Goal: Task Accomplishment & Management: Use online tool/utility

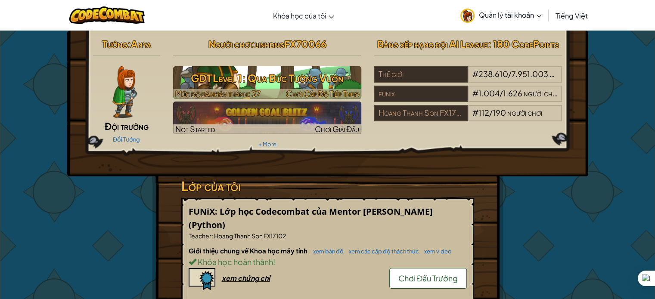
click at [282, 90] on div at bounding box center [267, 94] width 188 height 10
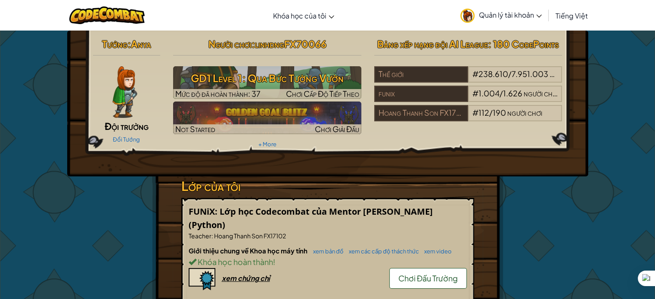
select select "vi"
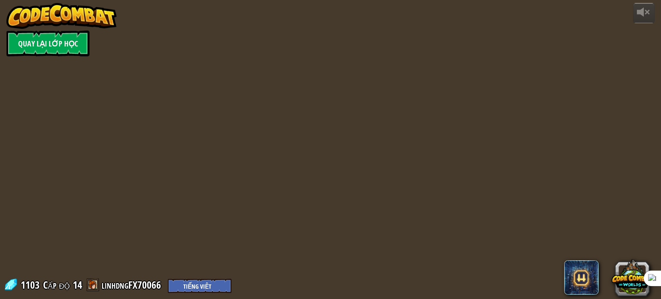
select select "vi"
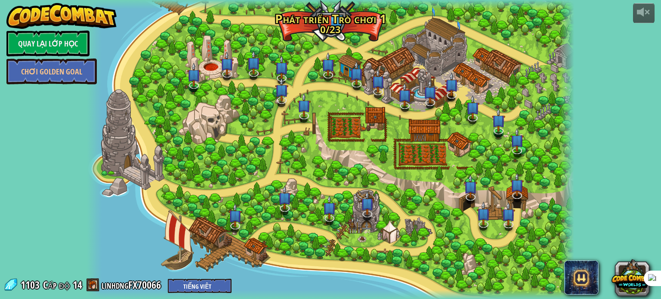
select select "vi"
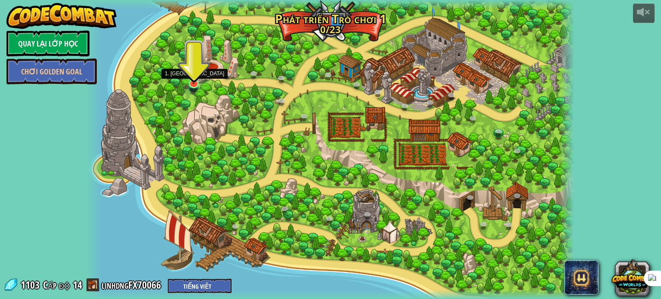
click at [194, 80] on img at bounding box center [194, 71] width 12 height 28
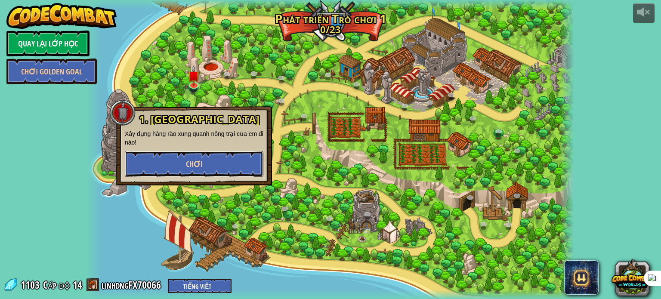
click at [205, 169] on button "Chơi" at bounding box center [194, 164] width 139 height 26
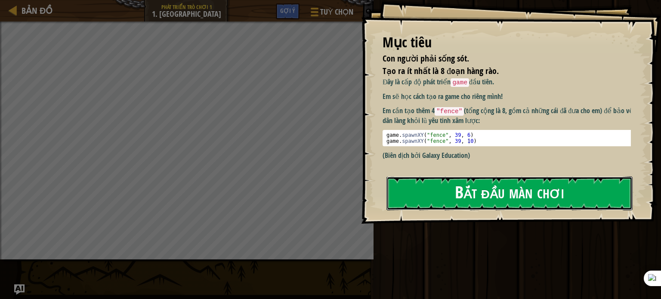
click at [467, 176] on button "Bắt đầu màn chơi" at bounding box center [509, 193] width 246 height 34
click at [476, 194] on button "Bắt đầu màn chơi" at bounding box center [509, 193] width 246 height 34
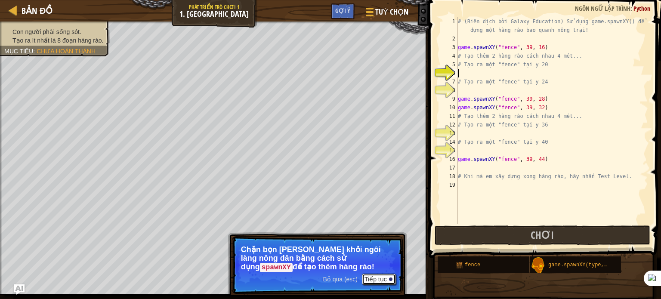
click at [382, 277] on button "Tiếp tục" at bounding box center [379, 279] width 34 height 11
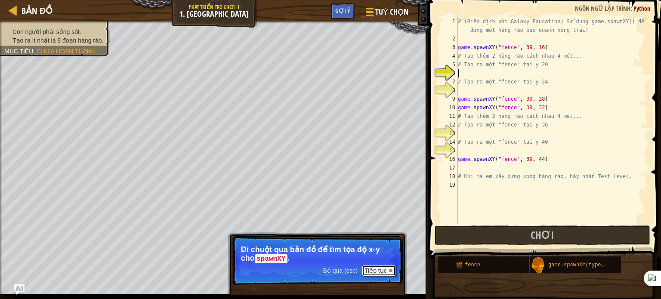
click at [387, 271] on button "Tiếp tục" at bounding box center [379, 270] width 34 height 11
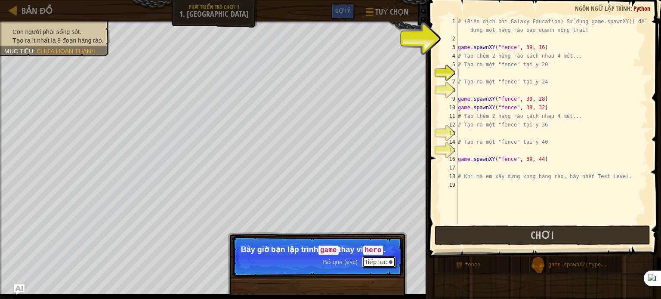
click at [389, 264] on button "Tiếp tục" at bounding box center [379, 261] width 34 height 11
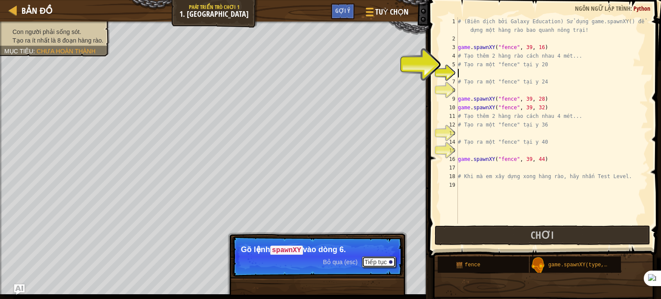
click at [389, 263] on button "Tiếp tục" at bounding box center [379, 261] width 34 height 11
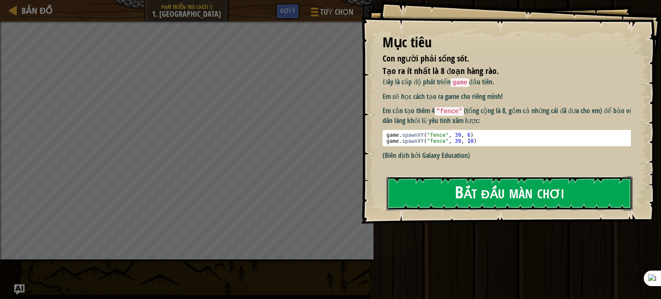
click at [436, 176] on button "Bắt đầu màn chơi" at bounding box center [509, 193] width 246 height 34
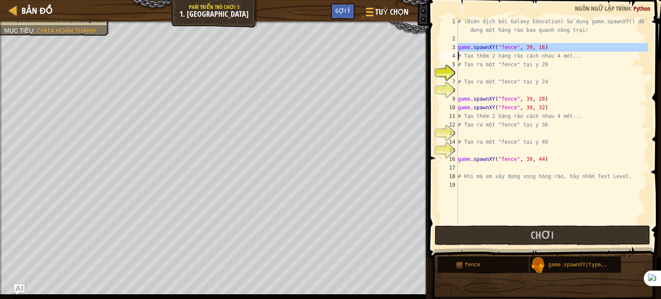
drag, startPoint x: 458, startPoint y: 47, endPoint x: 533, endPoint y: 50, distance: 75.4
click at [533, 50] on div "1 2 3 4 5 6 7 8 9 10 11 12 13 14 15 16 17 18 19 # (Biên dịch bởi Galaxy Educati…" at bounding box center [543, 120] width 209 height 207
click at [543, 50] on div "# (Biên dịch bởi Galaxy Education) Sử dụng game.spawnXY() để xây dựng một hàng …" at bounding box center [552, 120] width 192 height 207
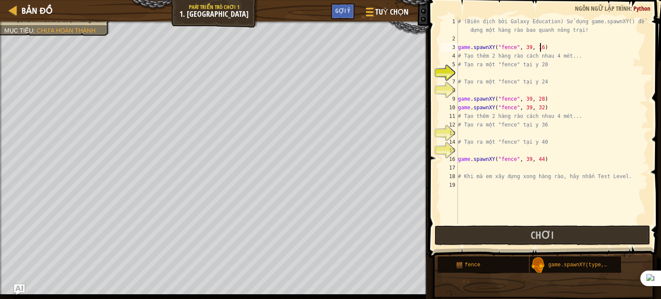
type textarea "game.spawnXY("fence", 39, 16)"
drag, startPoint x: 540, startPoint y: 49, endPoint x: 457, endPoint y: 48, distance: 82.6
click at [457, 48] on div "game.spawnXY("fence", 39, 16) 1 2 3 4 5 6 7 8 9 10 11 12 13 14 15 16 17 18 19 #…" at bounding box center [543, 120] width 209 height 207
click at [514, 71] on div "# (Biên dịch bởi Galaxy Education) Sử dụng game.spawnXY() để xây dựng một hàng …" at bounding box center [552, 133] width 192 height 232
paste textarea "game.spawnXY("fence", 39, 16)"
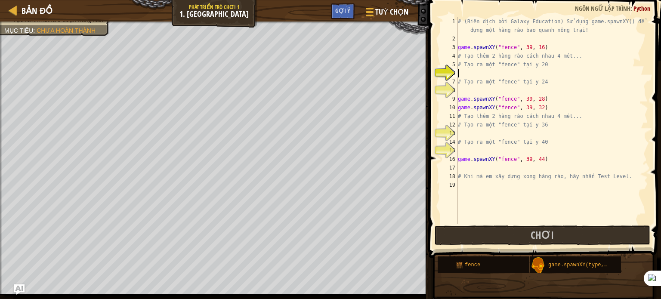
type textarea "game.spawnXY("fence", 39, 16)"
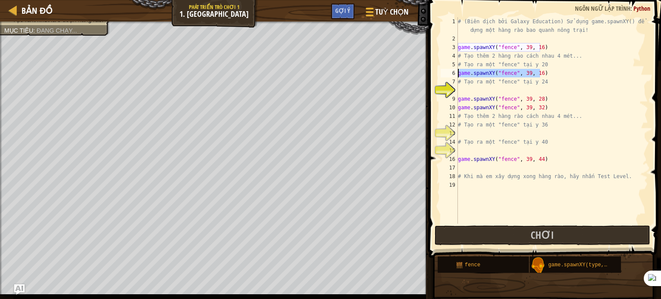
drag, startPoint x: 542, startPoint y: 72, endPoint x: 459, endPoint y: 74, distance: 83.1
click at [459, 74] on div "# (Biên dịch bởi Galaxy Education) Sử dụng game.spawnXY() để xây dựng một hàng …" at bounding box center [552, 133] width 192 height 232
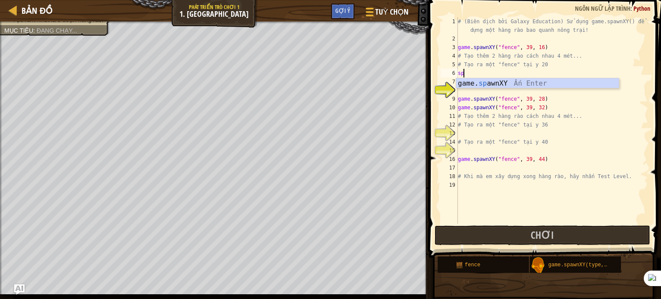
click at [473, 82] on div "game. sp awnXY Ấn Enter" at bounding box center [537, 93] width 163 height 31
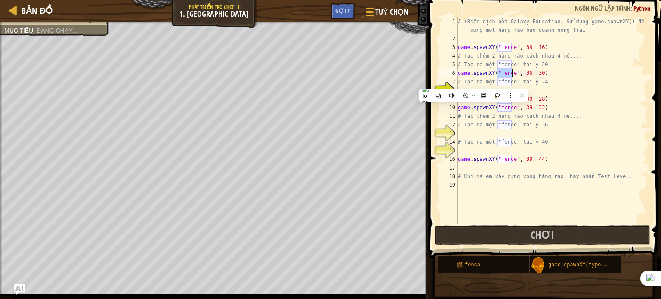
click at [524, 73] on div "# (Biên dịch bởi Galaxy Education) Sử dụng game.spawnXY() để xây dựng một hàng …" at bounding box center [552, 133] width 192 height 232
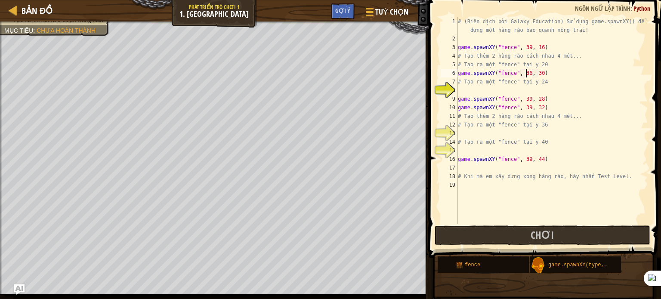
click at [527, 74] on div "# (Biên dịch bởi Galaxy Education) Sử dụng game.spawnXY() để xây dựng một hàng …" at bounding box center [552, 133] width 192 height 232
click at [536, 75] on div "# (Biên dịch bởi Galaxy Education) Sử dụng game.spawnXY() để xây dựng một hàng …" at bounding box center [552, 133] width 192 height 232
click at [554, 139] on div "# (Biên dịch bởi Galaxy Education) Sử dụng game.spawnXY() để xây dựng một hàng …" at bounding box center [552, 133] width 192 height 232
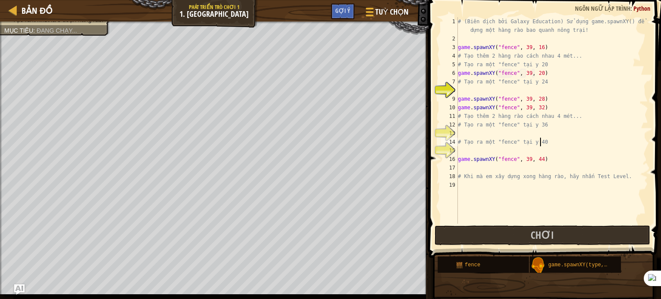
type textarea "# Tạo ra một "fence" tại y 40"
click at [494, 133] on div "# (Biên dịch bởi Galaxy Education) Sử dụng game.spawnXY() để xây dựng một hàng …" at bounding box center [552, 133] width 192 height 232
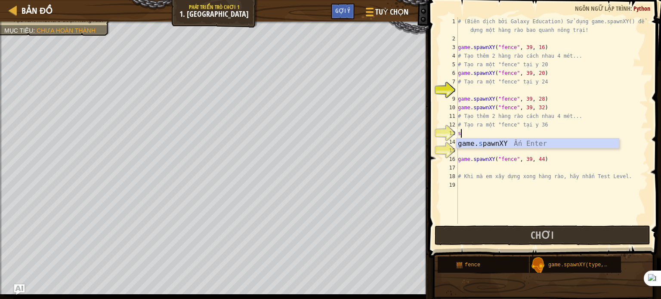
click at [494, 142] on div "game. s pawnXY Ấn Enter" at bounding box center [537, 154] width 163 height 31
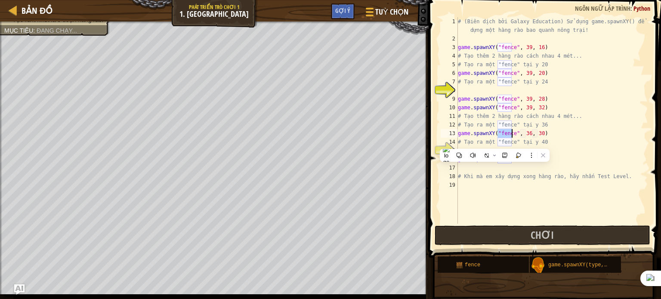
click at [557, 141] on div "# (Biên dịch bởi Galaxy Education) Sử dụng game.spawnXY() để xây dựng một hàng …" at bounding box center [552, 133] width 192 height 232
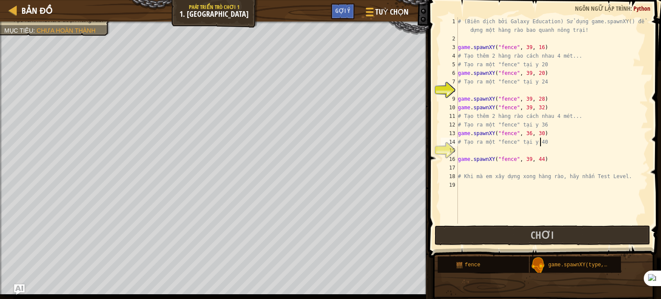
click at [525, 135] on div "# (Biên dịch bởi Galaxy Education) Sử dụng game.spawnXY() để xây dựng một hàng …" at bounding box center [552, 133] width 192 height 232
click at [526, 159] on div "# (Biên dịch bởi Galaxy Education) Sử dụng game.spawnXY() để xây dựng một hàng …" at bounding box center [552, 133] width 192 height 232
click at [494, 156] on div "# (Biên dịch bởi Galaxy Education) Sử dụng game.spawnXY() để xây dựng một hàng …" at bounding box center [552, 133] width 192 height 232
click at [576, 134] on div "# (Biên dịch bởi Galaxy Education) Sử dụng game.spawnXY() để xây dựng một hàng …" at bounding box center [552, 133] width 192 height 232
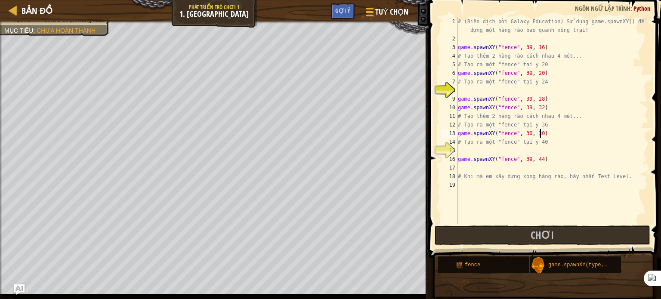
click at [606, 82] on div "# (Biên dịch bởi Galaxy Education) Sử dụng game.spawnXY() để xây dựng một hàng …" at bounding box center [552, 133] width 192 height 232
click at [537, 158] on div "# (Biên dịch bởi Galaxy Education) Sử dụng game.spawnXY() để xây dựng một hàng …" at bounding box center [552, 133] width 192 height 232
click at [531, 161] on div "# (Biên dịch bởi Galaxy Education) Sử dụng game.spawnXY() để xây dựng một hàng …" at bounding box center [552, 133] width 192 height 232
click at [525, 160] on div "# (Biên dịch bởi Galaxy Education) Sử dụng game.spawnXY() để xây dựng một hàng …" at bounding box center [552, 133] width 192 height 232
click at [548, 177] on div "# (Biên dịch bởi Galaxy Education) Sử dụng game.spawnXY() để xây dựng một hàng …" at bounding box center [552, 133] width 192 height 232
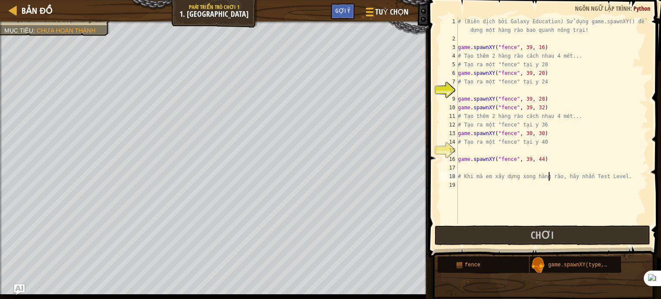
click at [565, 100] on div "# (Biên dịch bởi Galaxy Education) Sử dụng game.spawnXY() để xây dựng một hàng …" at bounding box center [552, 133] width 192 height 232
click at [536, 157] on div "# (Biên dịch bởi Galaxy Education) Sử dụng game.spawnXY() để xây dựng một hàng …" at bounding box center [552, 133] width 192 height 232
type textarea "game.spawnXY("fence", 39, 40)"
click at [497, 208] on div "# (Biên dịch bởi Galaxy Education) Sử dụng game.spawnXY() để xây dựng một hàng …" at bounding box center [552, 133] width 192 height 232
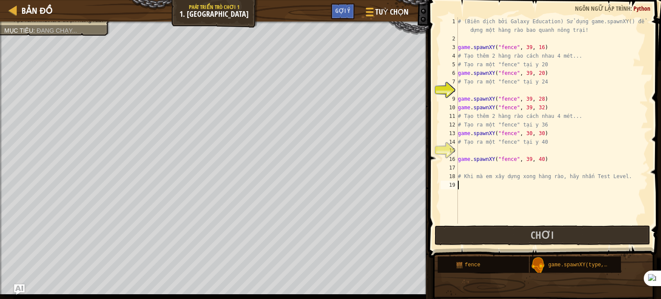
scroll to position [4, 0]
click at [515, 93] on div "# (Biên dịch bởi Galaxy Education) Sử dụng game.spawnXY() để xây dựng một hàng …" at bounding box center [552, 133] width 192 height 232
click at [534, 91] on div "# (Biên dịch bởi Galaxy Education) Sử dụng game.spawnXY() để xây dựng một hàng …" at bounding box center [552, 133] width 192 height 232
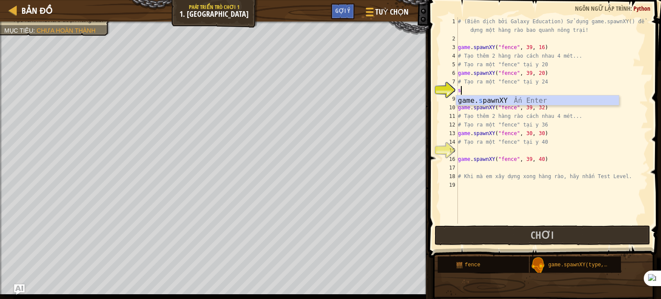
click at [537, 100] on div "game. s pawnXY Ấn Enter" at bounding box center [537, 111] width 163 height 31
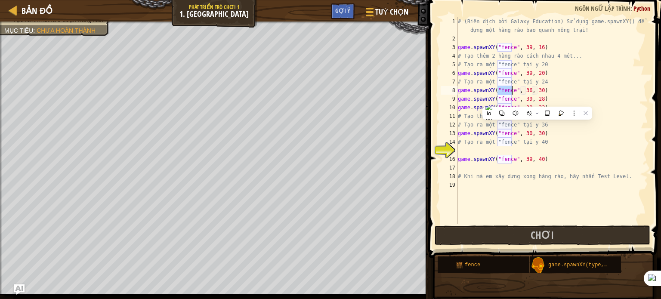
click at [537, 92] on div "# (Biên dịch bởi Galaxy Education) Sử dụng game.spawnXY() để xây dựng một hàng …" at bounding box center [552, 133] width 192 height 232
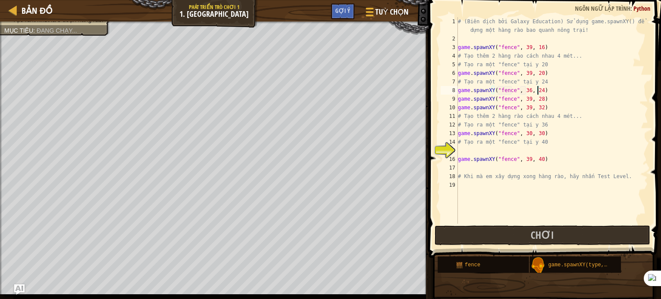
scroll to position [4, 6]
click at [525, 91] on div "# (Biên dịch bởi Galaxy Education) Sử dụng game.spawnXY() để xây dựng một hàng …" at bounding box center [552, 133] width 192 height 232
click at [526, 132] on div "# (Biên dịch bởi Galaxy Education) Sử dụng game.spawnXY() để xây dựng một hàng …" at bounding box center [552, 133] width 192 height 232
click at [538, 134] on div "# (Biên dịch bởi Galaxy Education) Sử dụng game.spawnXY() để xây dựng một hàng …" at bounding box center [552, 133] width 192 height 232
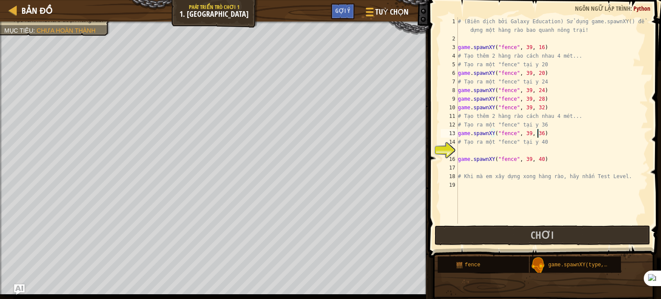
scroll to position [4, 6]
click at [578, 161] on div "# (Biên dịch bởi Galaxy Education) Sử dụng game.spawnXY() để xây dựng một hàng …" at bounding box center [552, 133] width 192 height 232
type textarea "game.spawnXY("fence", 39, 40)"
click at [486, 148] on div "# (Biên dịch bởi Galaxy Education) Sử dụng game.spawnXY() để xây dựng một hàng …" at bounding box center [552, 133] width 192 height 232
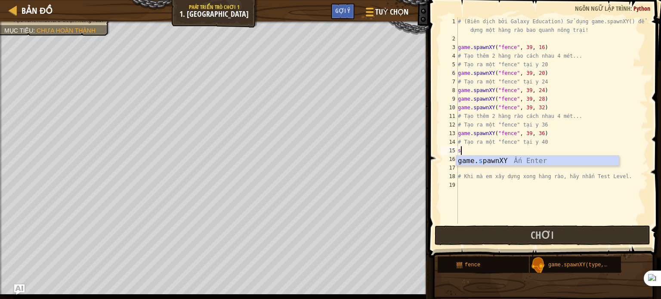
click at [487, 162] on div "game. s pawnXY Ấn Enter" at bounding box center [537, 171] width 163 height 31
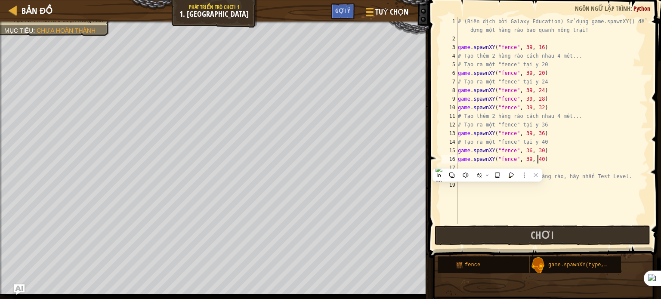
click at [538, 161] on div "# (Biên dịch bởi Galaxy Education) Sử dụng game.spawnXY() để xây dựng một hàng …" at bounding box center [552, 133] width 192 height 232
click at [536, 152] on div "# (Biên dịch bởi Galaxy Education) Sử dụng game.spawnXY() để xây dựng một hàng …" at bounding box center [552, 133] width 192 height 232
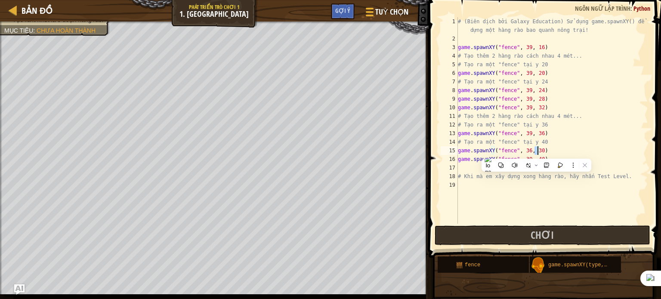
click at [527, 151] on div "# (Biên dịch bởi Galaxy Education) Sử dụng game.spawnXY() để xây dựng một hàng …" at bounding box center [552, 133] width 192 height 232
click at [537, 151] on div "# (Biên dịch bởi Galaxy Education) Sử dụng game.spawnXY() để xây dựng một hàng …" at bounding box center [552, 133] width 192 height 232
type textarea "game.spawnXY("fence", 39, 44)"
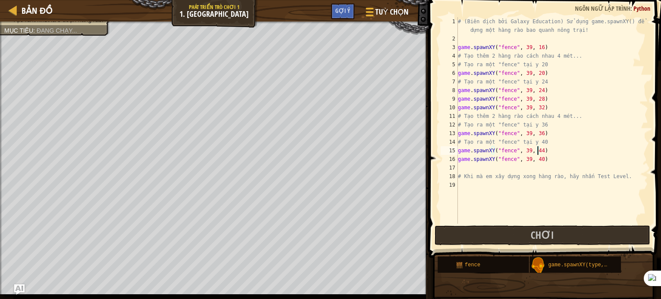
click at [490, 211] on div "# (Biên dịch bởi Galaxy Education) Sử dụng game.spawnXY() để xây dựng một hàng …" at bounding box center [552, 133] width 192 height 232
click at [516, 235] on button "Chơi" at bounding box center [543, 236] width 216 height 20
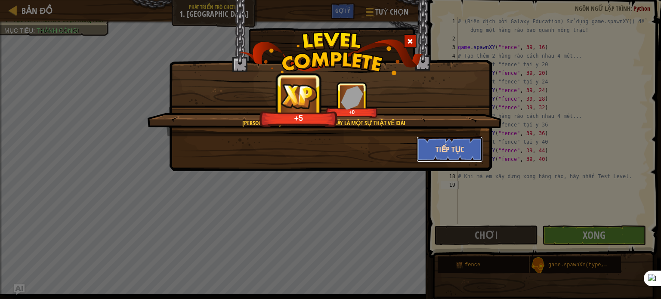
click at [450, 154] on button "Tiếp tục" at bounding box center [450, 149] width 67 height 26
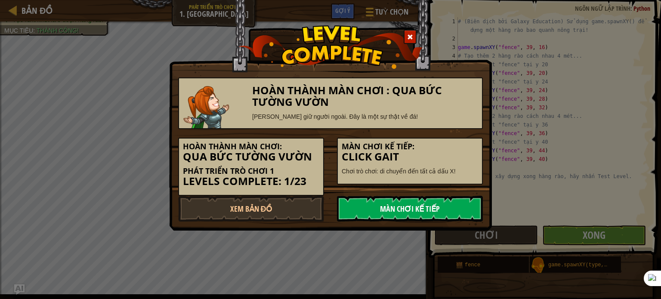
click at [436, 204] on link "Màn chơi kế tiếp" at bounding box center [410, 209] width 146 height 26
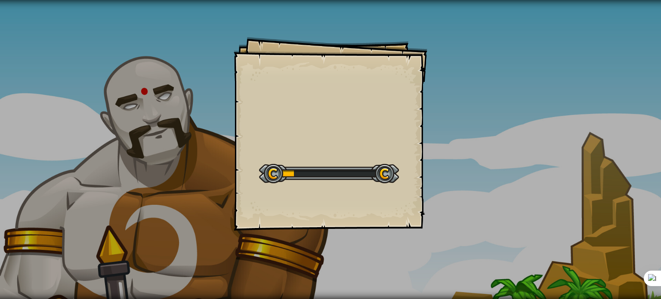
click at [363, 143] on div "Goals Start Level Không kết nối được với server Bạn cần mua gói dịch vụ để được…" at bounding box center [331, 134] width 194 height 194
click at [339, 114] on div "Goals Start Level Không kết nối được với server Bạn cần mua gói dịch vụ để được…" at bounding box center [331, 134] width 194 height 194
click at [331, 93] on div "Goals Start Level Không kết nối được với server Bạn cần mua gói dịch vụ để được…" at bounding box center [331, 134] width 194 height 194
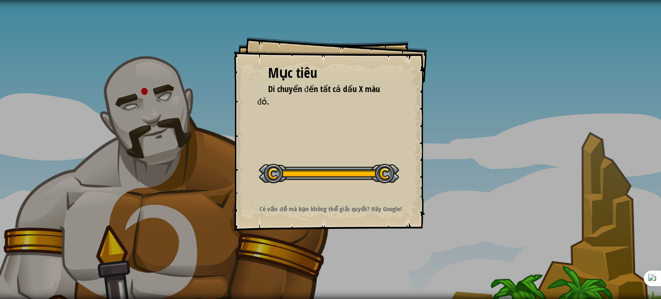
click at [332, 93] on span "Di chuyển đến tất cả dấu X màu đỏ." at bounding box center [318, 95] width 123 height 24
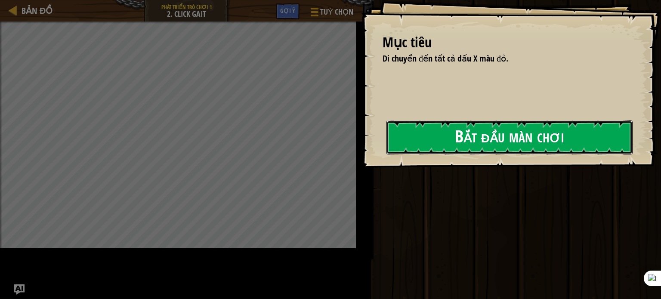
click at [397, 133] on button "Bắt đầu màn chơi" at bounding box center [509, 137] width 246 height 34
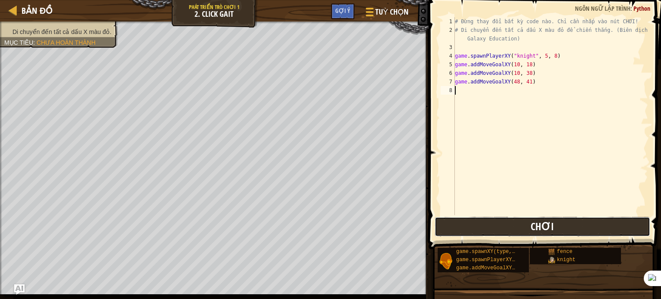
click at [517, 226] on button "Chơi" at bounding box center [543, 227] width 216 height 20
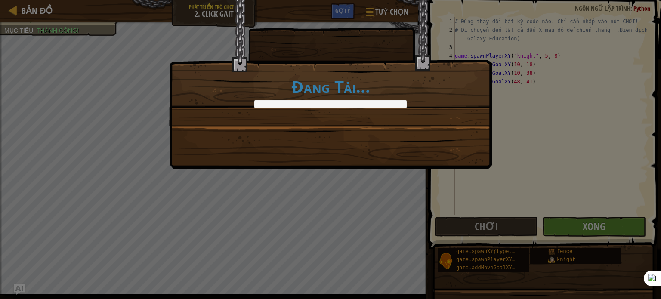
click at [602, 225] on div "Đang Tải..." at bounding box center [330, 149] width 661 height 299
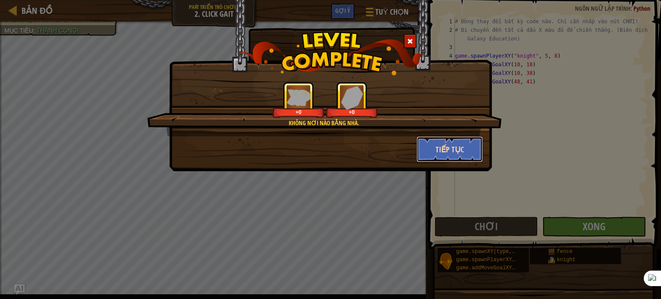
click at [448, 148] on button "Tiếp tục" at bounding box center [450, 149] width 67 height 26
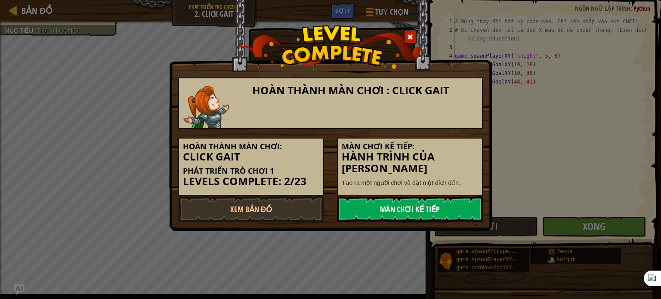
click at [446, 210] on link "Màn chơi kế tiếp" at bounding box center [410, 209] width 146 height 26
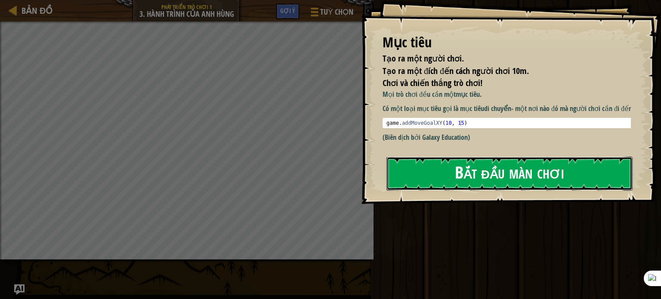
click at [490, 182] on button "Bắt đầu màn chơi" at bounding box center [509, 174] width 246 height 34
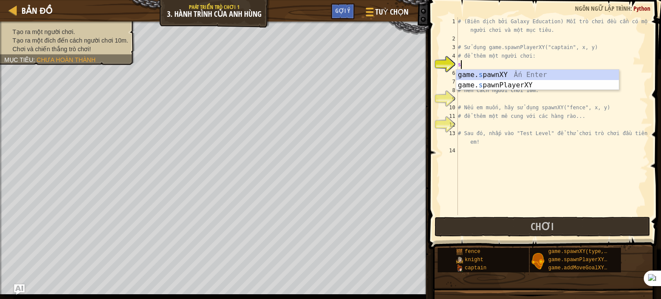
scroll to position [4, 0]
click at [500, 84] on div "game. s pawnXY Ấn Enter game. s pawnPlayerXY Ấn Enter" at bounding box center [537, 90] width 163 height 41
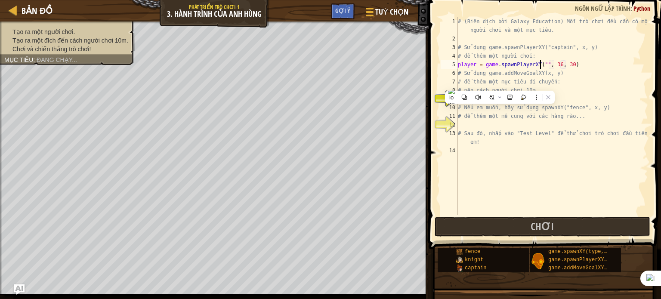
type textarea "player = game.spawnPlayerXY("", 36, 30)"
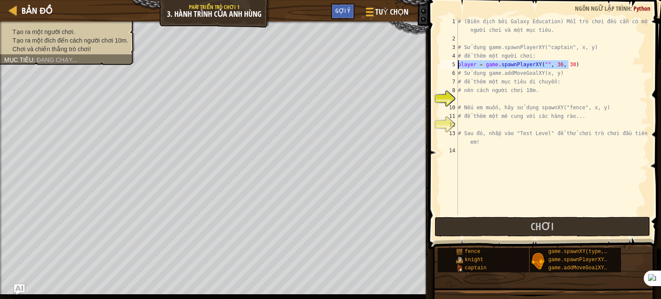
drag, startPoint x: 591, startPoint y: 62, endPoint x: 456, endPoint y: 67, distance: 135.2
click at [456, 67] on div "player = game.spawnPlayerXY("", 36, 30) 1 2 3 4 5 6 7 8 9 10 11 12 13 14 # (Biê…" at bounding box center [543, 116] width 209 height 198
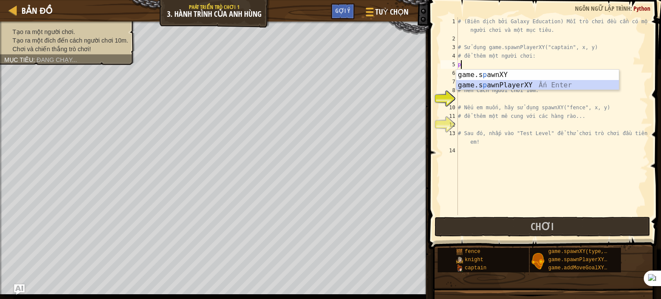
click at [484, 85] on div "game.s p awnXY Ấn Enter game.s p awnPlayerXY Ấn Enter" at bounding box center [537, 90] width 163 height 41
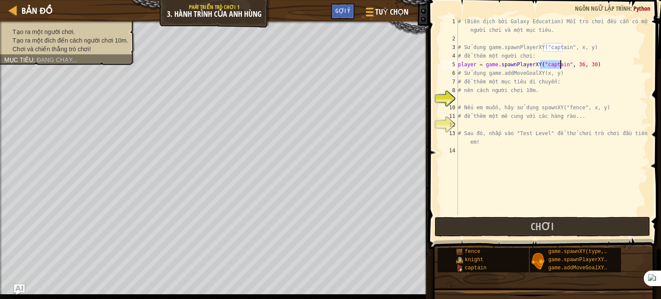
type textarea "player = game.spawnPlayerXY("captain", 36, 30)"
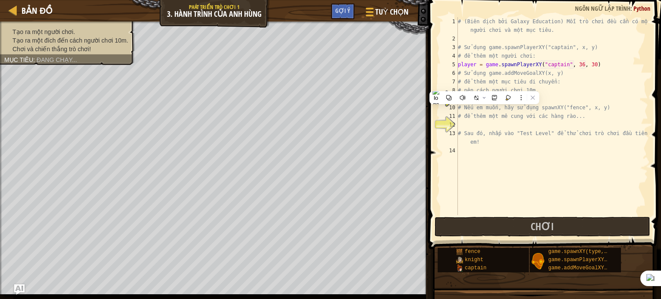
click at [592, 98] on div "# (Biên dịch bởi Galaxy Education) Mỗi trò chơi đều cần có một người chơi và mộ…" at bounding box center [552, 129] width 192 height 224
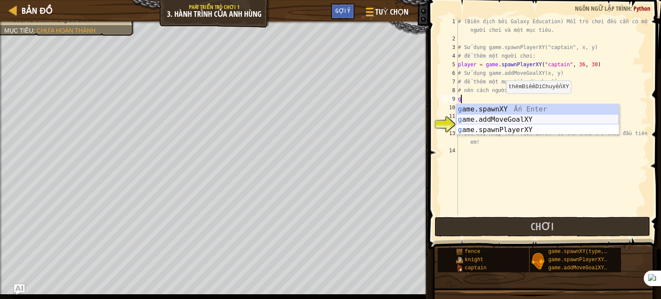
click at [506, 120] on div "g ame.spawnXY Ấn Enter g ame.addMoveGoalXY Ấn Enter g ame.spawnPlayerXY Ấn Enter" at bounding box center [537, 130] width 163 height 52
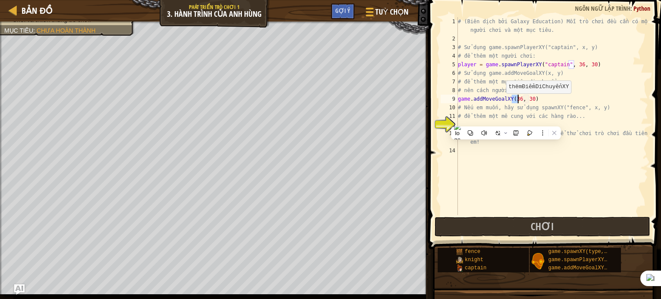
click at [506, 120] on div "# (Biên dịch bởi Galaxy Education) Mỗi trò chơi đều cần có một người chơi và mộ…" at bounding box center [552, 129] width 192 height 224
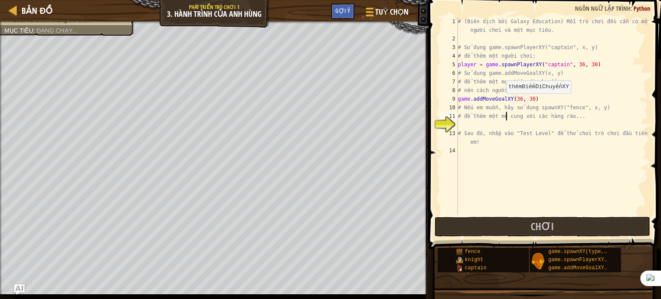
type textarea "# để thêm một mê cung với các hàng rào..."
click at [506, 129] on div "# (Biên dịch bởi Galaxy Education) Mỗi trò chơi đều cần có một người chơi và mộ…" at bounding box center [552, 129] width 192 height 224
click at [515, 99] on div "# (Biên dịch bởi Galaxy Education) Mỗi trò chơi đều cần có một người chơi và mộ…" at bounding box center [552, 129] width 192 height 224
click at [516, 99] on div "# (Biên dịch bởi Galaxy Education) Mỗi trò chơi đều cần có một người chơi và mộ…" at bounding box center [552, 129] width 192 height 224
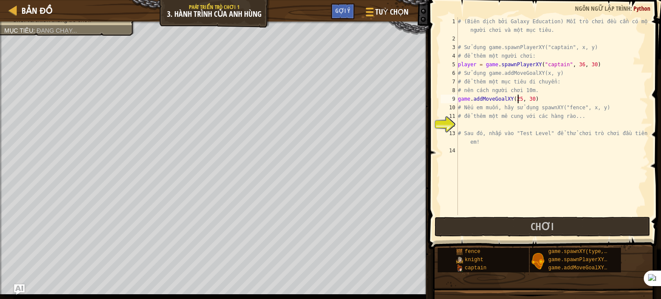
click at [530, 99] on div "# (Biên dịch bởi Galaxy Education) Mỗi trò chơi đều cần có một người chơi và mộ…" at bounding box center [552, 129] width 192 height 224
type textarea "game.addMoveGoalXY(25, 21)"
click at [523, 194] on div "# (Biên dịch bởi Galaxy Education) Mỗi trò chơi đều cần có một người chơi và mộ…" at bounding box center [552, 129] width 192 height 224
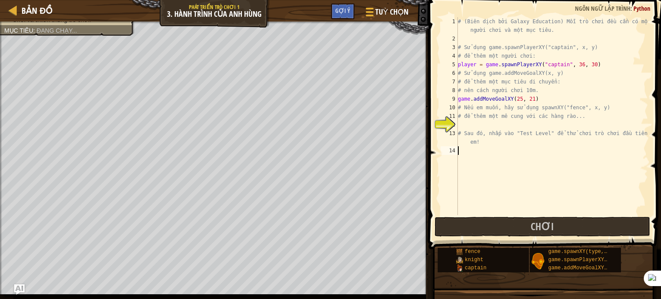
click at [503, 124] on div "# (Biên dịch bởi Galaxy Education) Mỗi trò chơi đều cần có một người chơi và mộ…" at bounding box center [552, 129] width 192 height 224
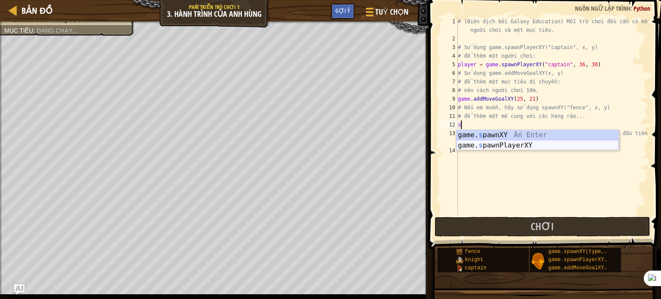
click at [505, 147] on div "game. s pawnXY Ấn Enter game. s pawnPlayerXY Ấn Enter" at bounding box center [537, 150] width 163 height 41
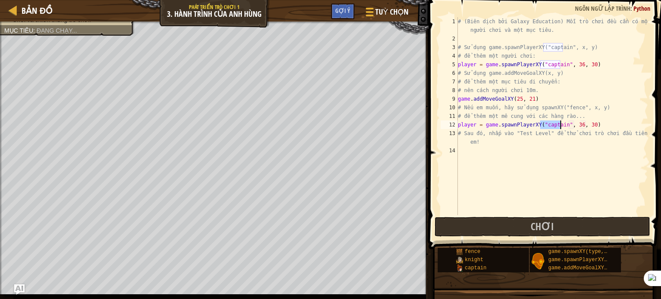
type textarea "player = game.spawnPlayerXY("captain", 36, 30)"
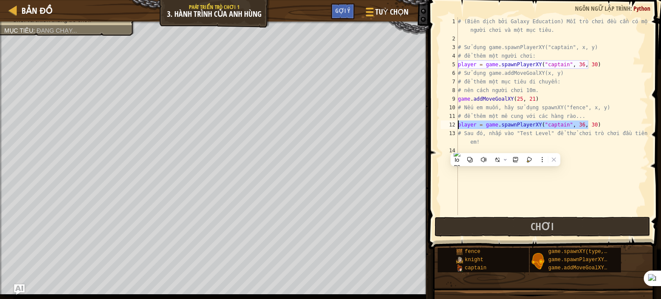
drag, startPoint x: 597, startPoint y: 125, endPoint x: 459, endPoint y: 125, distance: 138.6
click at [459, 125] on div "# (Biên dịch bởi Galaxy Education) Mỗi trò chơi đều cần có một người chơi và mộ…" at bounding box center [552, 129] width 192 height 224
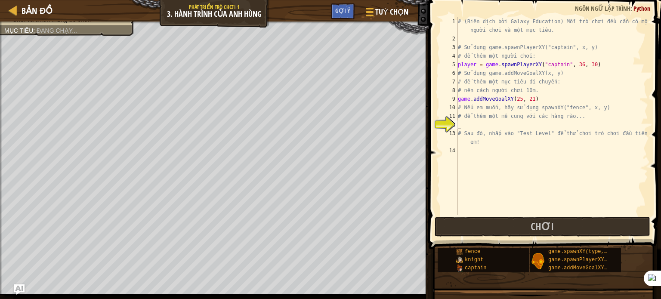
click at [521, 209] on div "# (Biên dịch bởi Galaxy Education) Mỗi trò chơi đều cần có một người chơi và mộ…" at bounding box center [552, 129] width 192 height 224
click at [523, 221] on button "Chơi" at bounding box center [543, 227] width 216 height 20
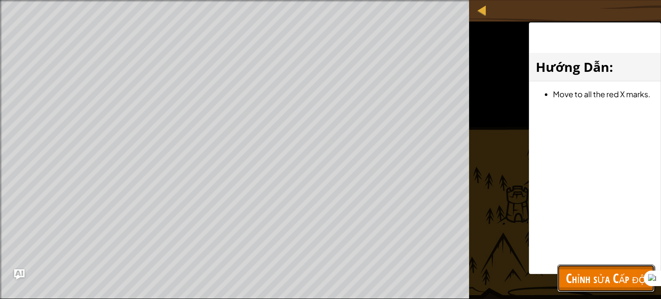
click at [575, 266] on button "Chỉnh sửa Cấp độ" at bounding box center [605, 279] width 97 height 28
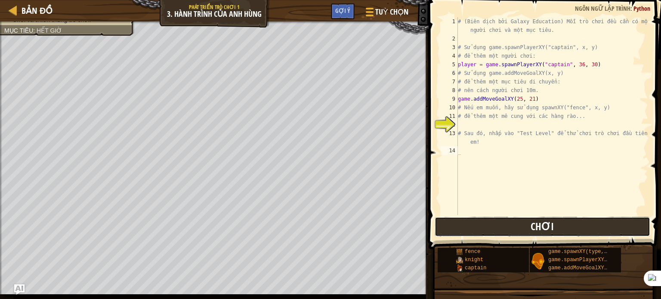
click at [545, 223] on span "Chơi" at bounding box center [542, 226] width 23 height 14
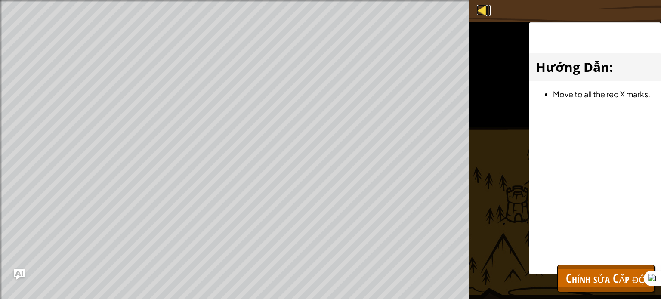
click at [482, 12] on div at bounding box center [482, 10] width 11 height 11
select select "vi"
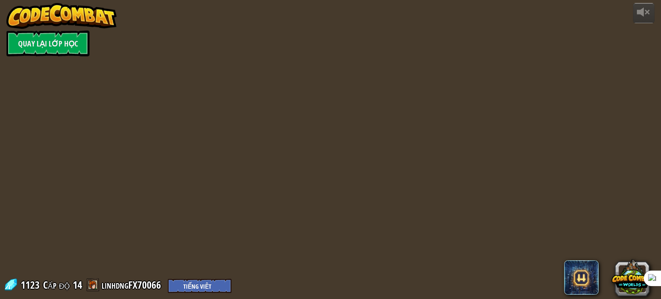
select select "vi"
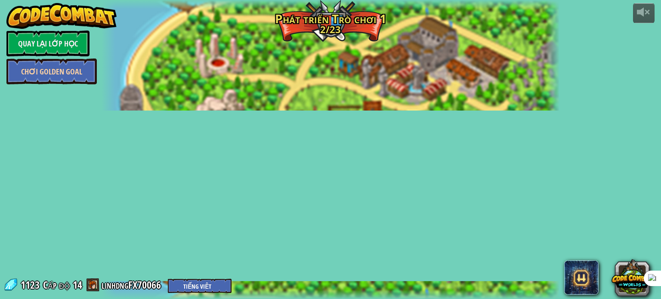
select select "vi"
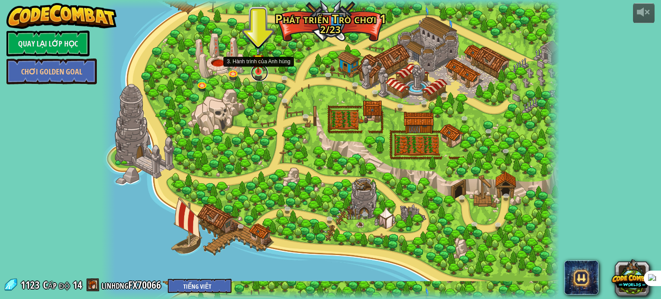
click at [257, 74] on link at bounding box center [259, 72] width 17 height 17
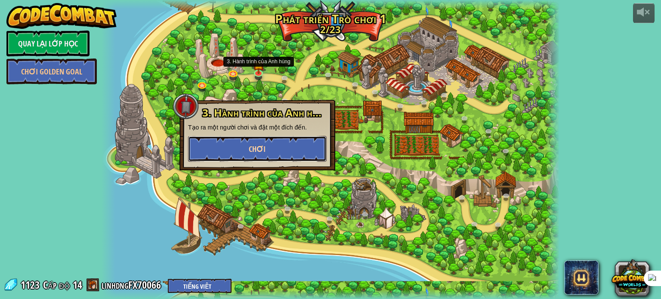
click at [262, 143] on button "Chơi" at bounding box center [257, 149] width 139 height 26
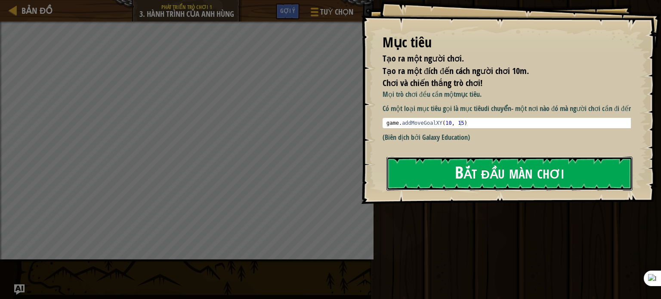
click at [486, 170] on button "Bắt đầu màn chơi" at bounding box center [509, 174] width 246 height 34
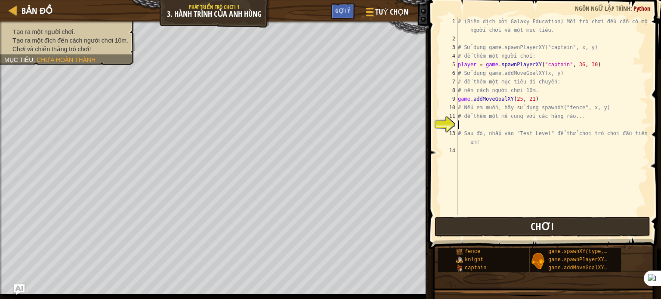
click at [471, 171] on div "# (Biên dịch bởi Galaxy Education) Mỗi trò chơi đều cần có một người chơi và mộ…" at bounding box center [552, 129] width 192 height 224
click at [480, 233] on button "Chơi" at bounding box center [543, 227] width 216 height 20
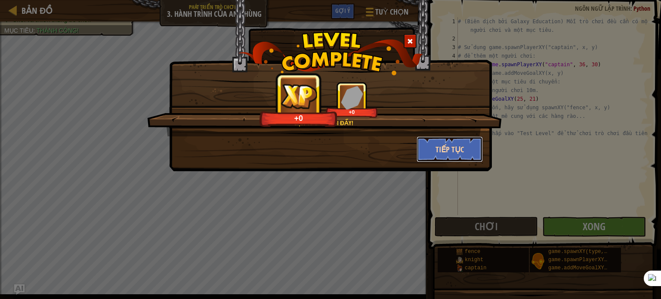
click at [449, 156] on button "Tiếp tục" at bounding box center [450, 149] width 67 height 26
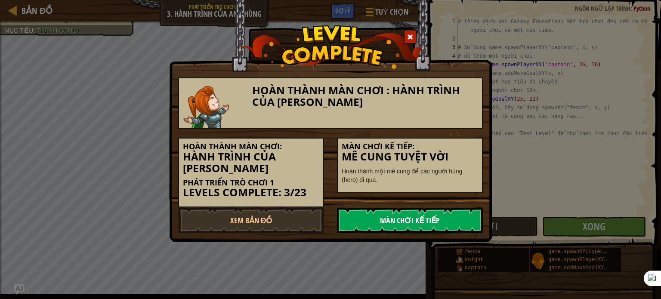
click at [421, 220] on link "Màn chơi kế tiếp" at bounding box center [410, 220] width 146 height 26
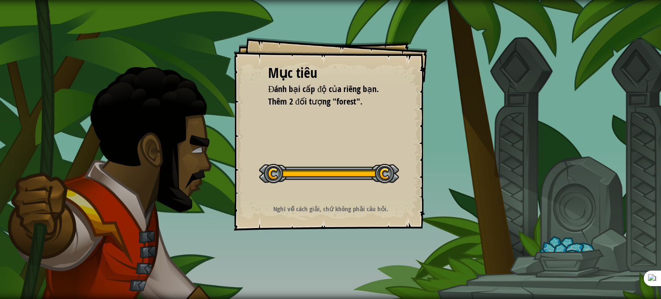
click at [319, 164] on div at bounding box center [329, 173] width 140 height 19
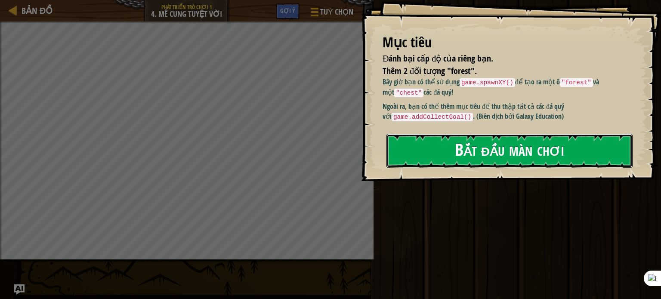
click at [531, 145] on button "Bắt đầu màn chơi" at bounding box center [509, 151] width 246 height 34
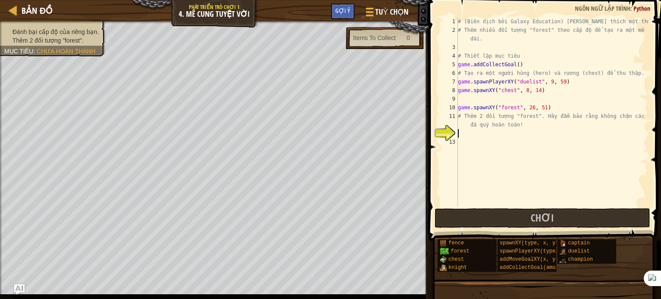
click at [522, 101] on div "# (Biên dịch bởi Galaxy Education) [PERSON_NAME] thích một thử thách! # Thêm nh…" at bounding box center [552, 120] width 192 height 207
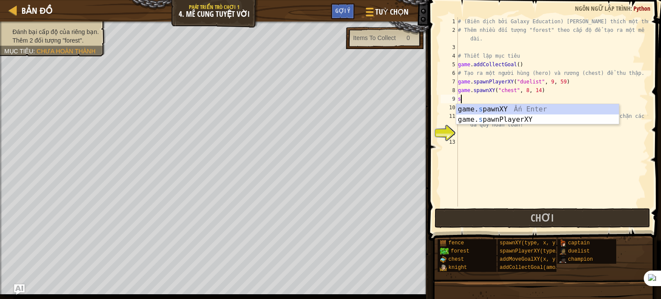
scroll to position [4, 0]
click at [483, 118] on div "game. s pawnXY Ấn Enter game. s pawnPlayerXY Ấn Enter" at bounding box center [537, 124] width 163 height 41
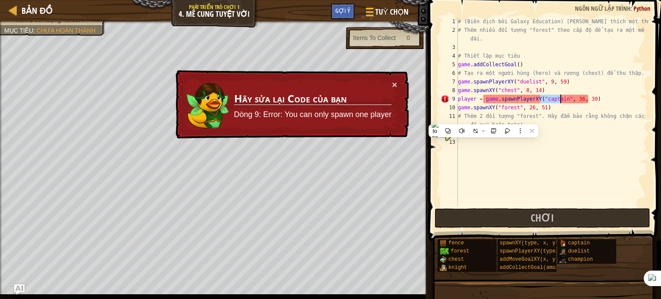
click at [613, 99] on div "# (Biên dịch bởi Galaxy Education) [PERSON_NAME] thích một thử thách! # Thêm nh…" at bounding box center [552, 120] width 192 height 207
type textarea "player = game.spawnPlayerXY("captain", 36, 30"
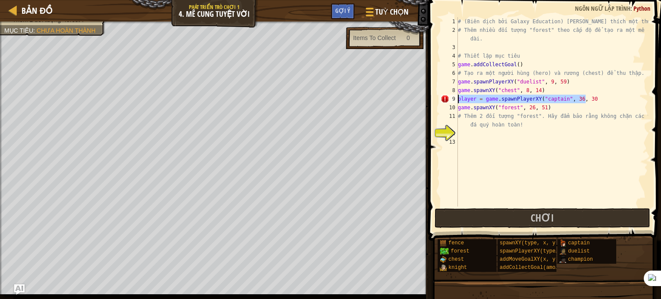
drag, startPoint x: 599, startPoint y: 102, endPoint x: 458, endPoint y: 99, distance: 141.6
click at [458, 99] on div "# (Biên dịch bởi Galaxy Education) [PERSON_NAME] thích một thử thách! # Thêm nh…" at bounding box center [552, 120] width 192 height 207
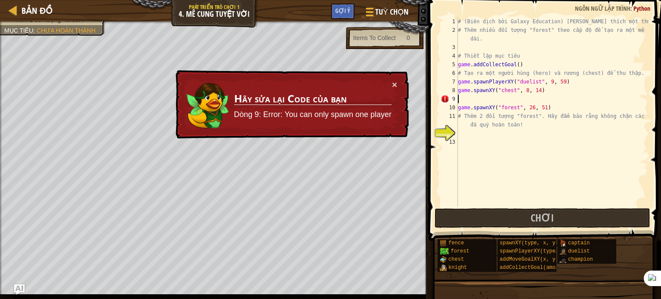
click at [491, 133] on div "# (Biên dịch bởi Galaxy Education) [PERSON_NAME] thích một thử thách! # Thêm nh…" at bounding box center [552, 120] width 192 height 207
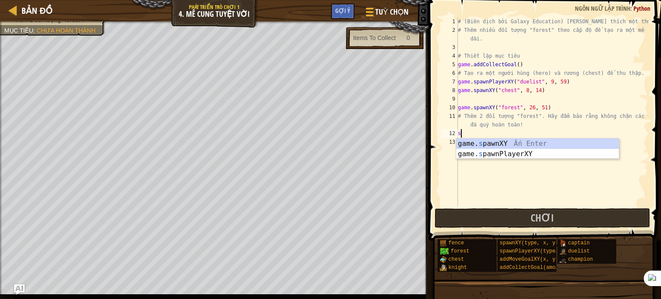
click at [498, 144] on div "game. s pawnXY Ấn Enter game. s pawnPlayerXY Ấn Enter" at bounding box center [537, 159] width 163 height 41
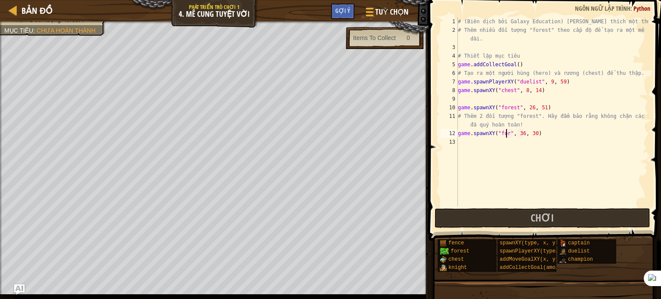
scroll to position [4, 4]
type textarea "game.spawnXY("forest", 36, 30)"
click at [547, 160] on div "# (Biên dịch bởi Galaxy Education) [PERSON_NAME] thích một thử thách! # Thêm nh…" at bounding box center [552, 120] width 192 height 207
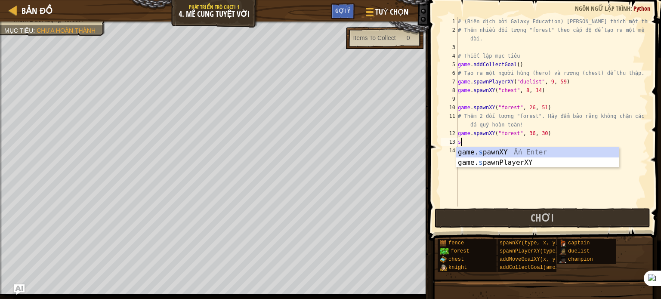
click at [504, 153] on div "game. s pawnXY Ấn Enter game. s pawnPlayerXY Ấn Enter" at bounding box center [537, 167] width 163 height 41
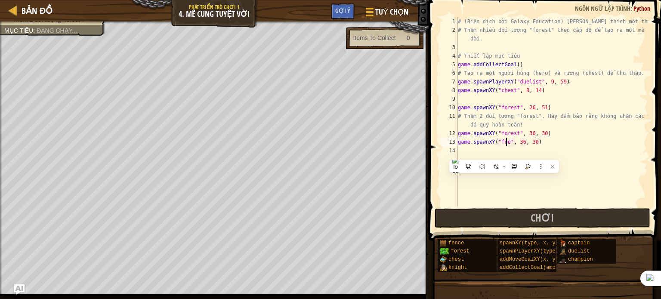
scroll to position [4, 4]
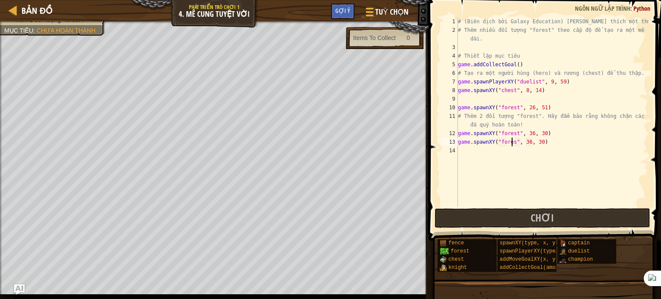
type textarea "game.spawnXY("forest", 36, 30)"
click at [513, 174] on div "# (Biên dịch bởi Galaxy Education) [PERSON_NAME] thích một thử thách! # Thêm nh…" at bounding box center [552, 120] width 192 height 207
click at [527, 222] on button "Chơi" at bounding box center [543, 218] width 216 height 20
